Goal: Entertainment & Leisure: Browse casually

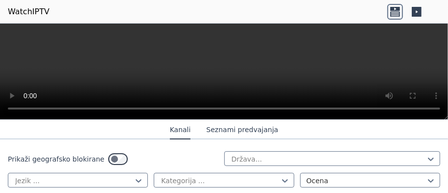
scroll to position [244, 0]
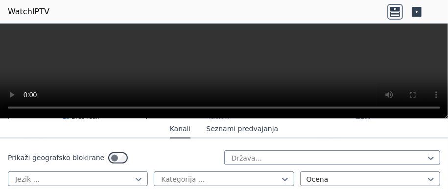
click at [398, 12] on icon at bounding box center [395, 13] width 10 height 5
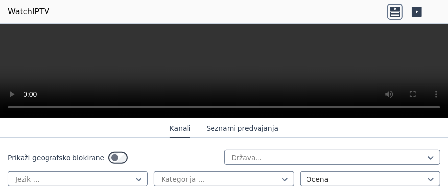
click at [398, 12] on icon at bounding box center [395, 13] width 10 height 5
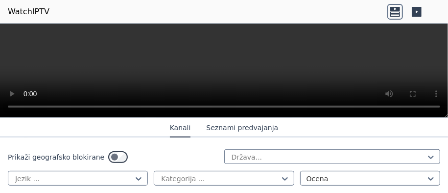
scroll to position [293, 0]
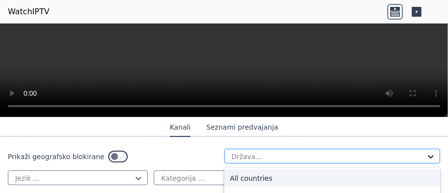
click at [426, 154] on icon at bounding box center [431, 156] width 10 height 10
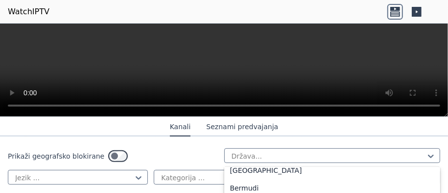
scroll to position [391, 0]
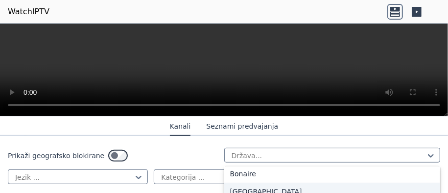
click at [392, 185] on div "[GEOGRAPHIC_DATA]" at bounding box center [332, 191] width 217 height 18
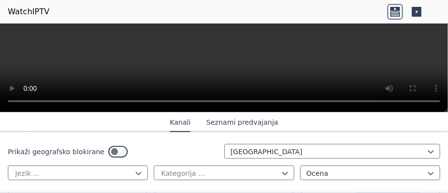
scroll to position [195, 0]
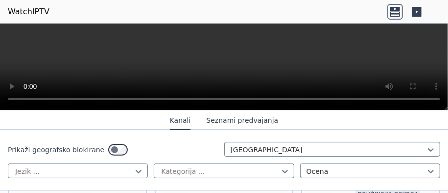
click at [240, 118] on font "Seznami predvajanja" at bounding box center [242, 120] width 72 height 8
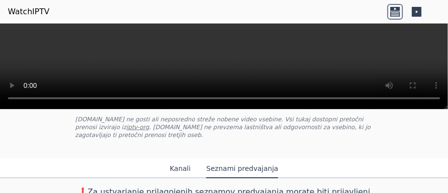
scroll to position [0, 0]
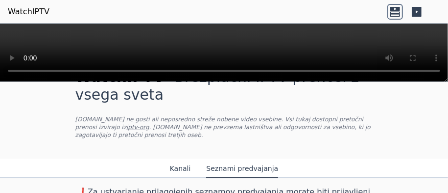
click at [175, 164] on font "Kanali" at bounding box center [180, 168] width 21 height 8
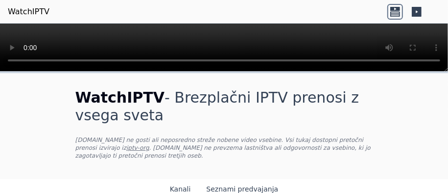
scroll to position [97, 0]
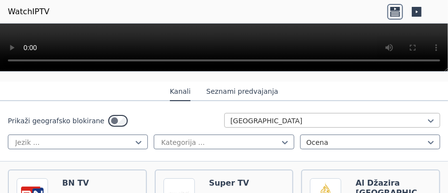
click at [429, 113] on div "[GEOGRAPHIC_DATA]" at bounding box center [332, 120] width 217 height 15
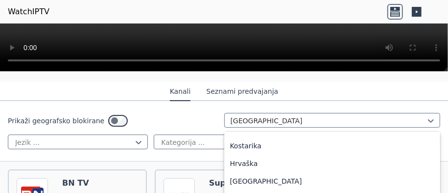
scroll to position [773, 0]
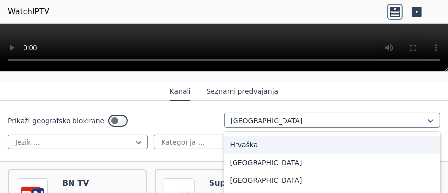
click at [395, 136] on div "Hrvaška" at bounding box center [332, 145] width 217 height 18
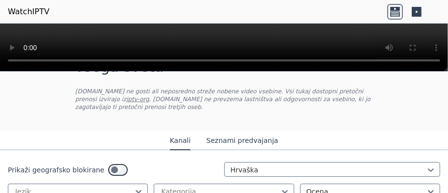
scroll to position [97, 0]
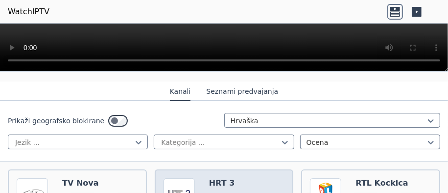
click at [210, 178] on font "HRT 3" at bounding box center [222, 182] width 26 height 9
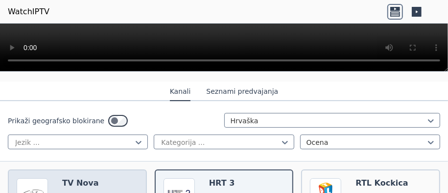
click at [72, 178] on font "TV Nova" at bounding box center [80, 182] width 36 height 9
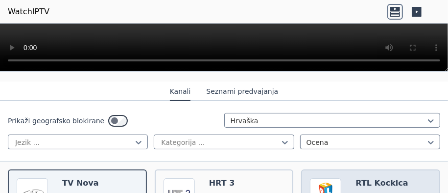
click at [374, 178] on font "RTL Kockica" at bounding box center [382, 182] width 52 height 9
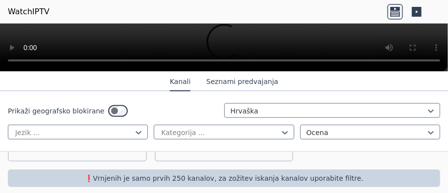
scroll to position [386, 0]
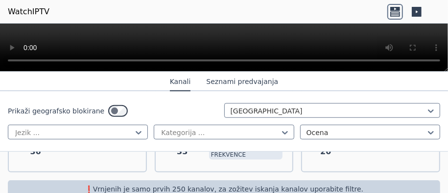
scroll to position [388, 0]
